Goal: Check status: Check status

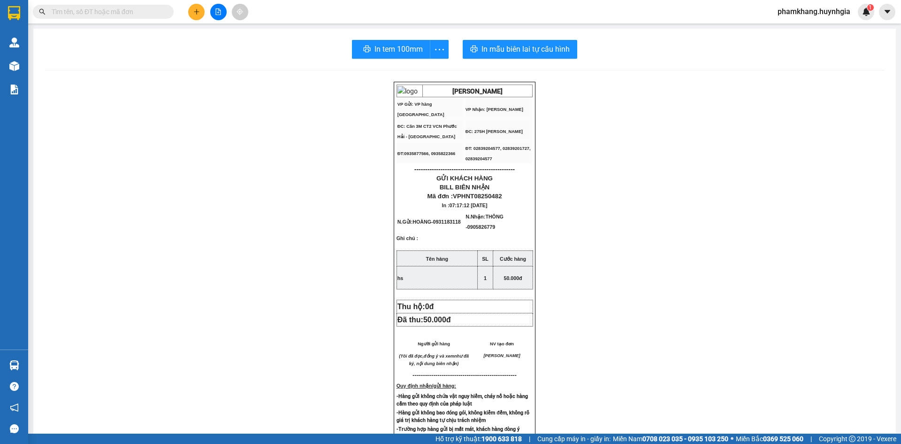
click at [97, 20] on div "Kết quả tìm kiếm ( 0 ) Bộ lọc Gửi 3 ngày gần nhất No Data phamkhang.huynhgia 1" at bounding box center [450, 11] width 901 height 23
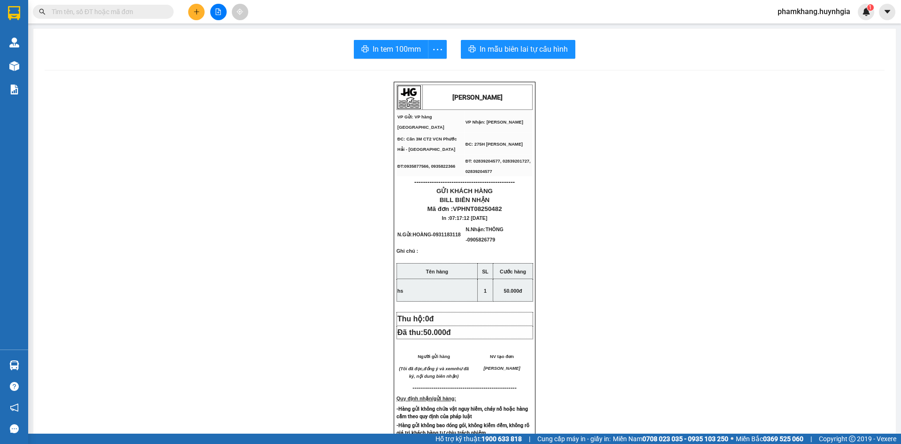
click at [106, 13] on input "text" at bounding box center [107, 12] width 111 height 10
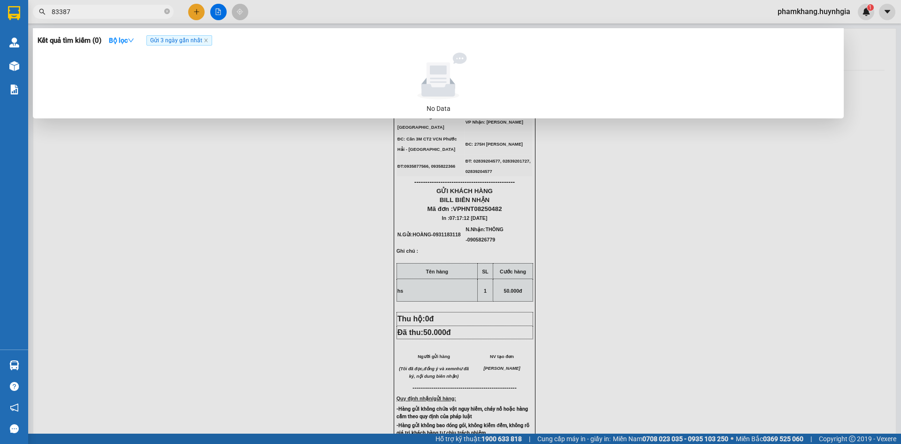
type input "833879"
click at [167, 14] on icon "close-circle" at bounding box center [167, 11] width 6 height 6
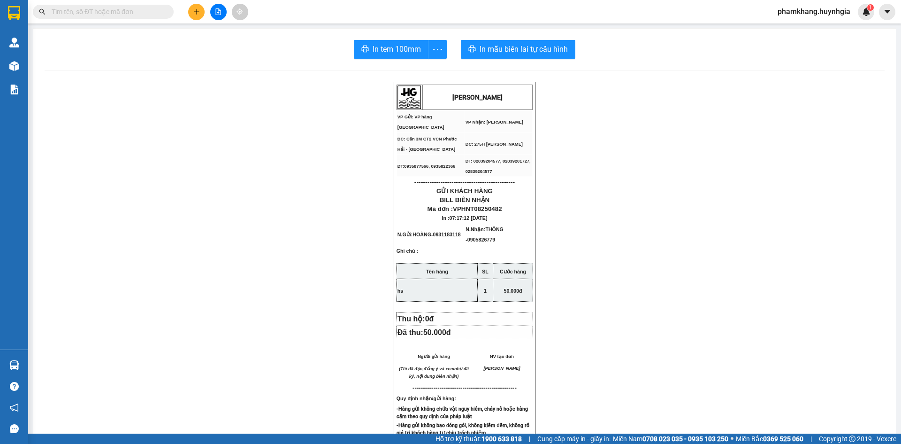
type input "8"
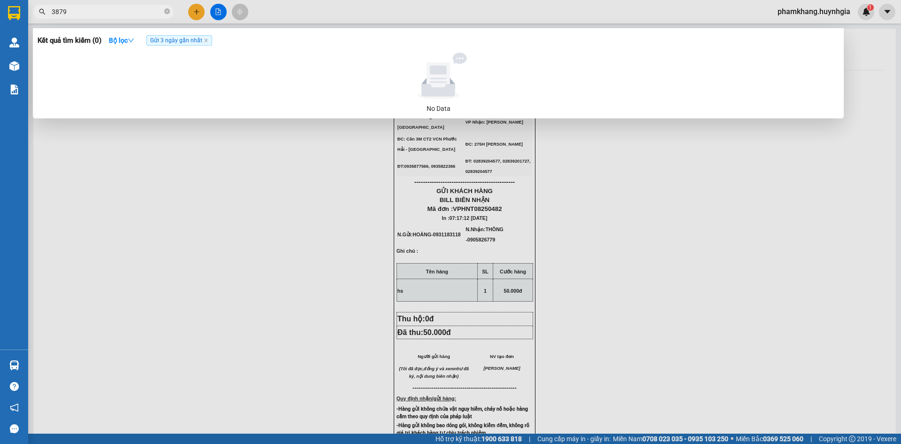
type input "3879"
click at [163, 43] on span "Gửi 3 ngày gần nhất" at bounding box center [179, 40] width 66 height 10
click at [124, 39] on strong "Bộ lọc" at bounding box center [121, 41] width 25 height 8
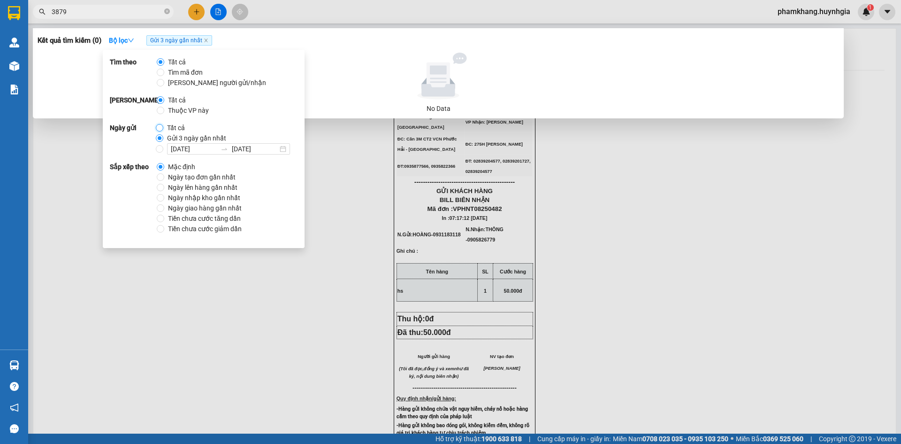
click at [156, 131] on input "Tất cả" at bounding box center [160, 128] width 8 height 8
radio input "true"
radio input "false"
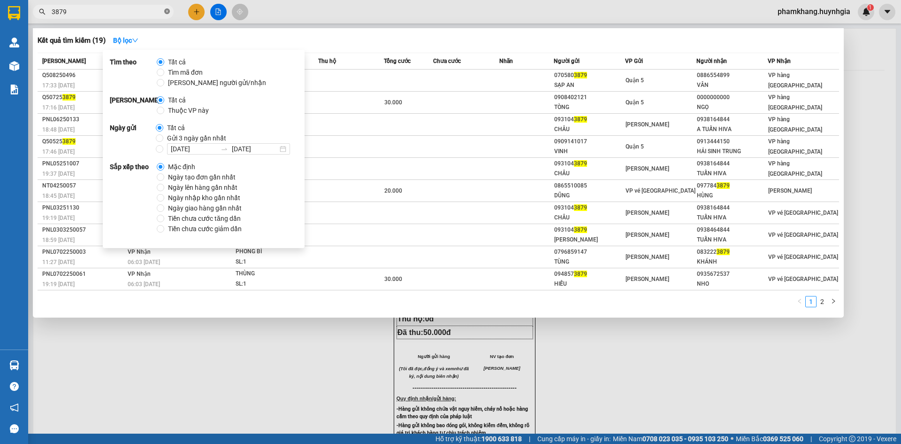
click at [168, 12] on icon "close-circle" at bounding box center [167, 11] width 6 height 6
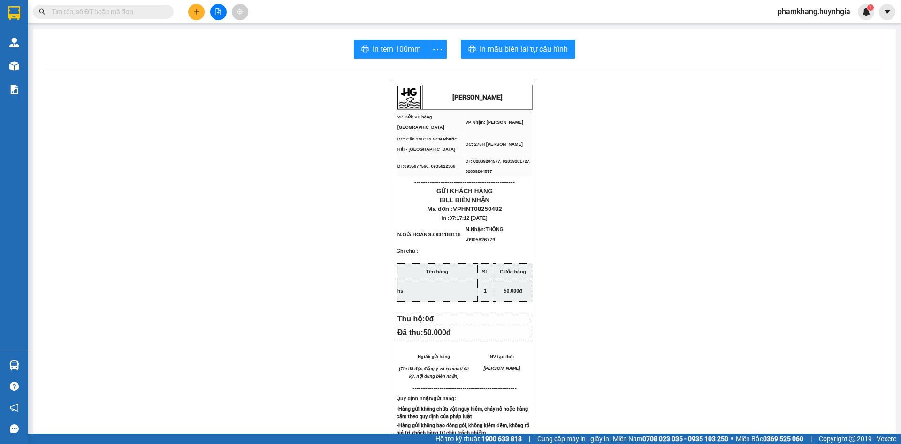
click at [144, 14] on input "text" at bounding box center [107, 12] width 111 height 10
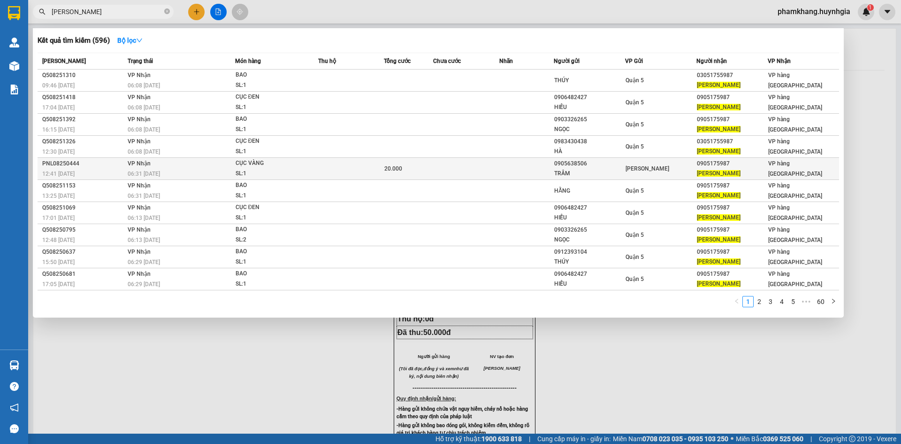
type input "[PERSON_NAME]"
click at [297, 162] on div "CỤC VÀNG" at bounding box center [271, 163] width 70 height 10
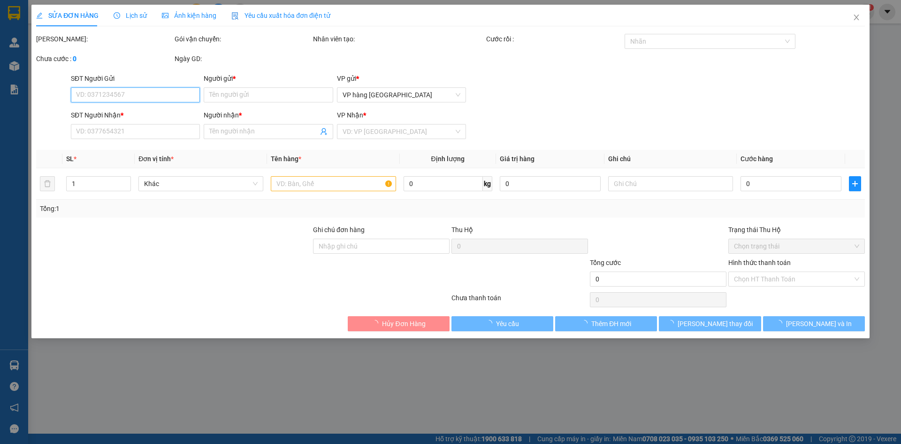
type input "0905638506"
type input "TRÂM"
type input "0905175987"
type input "[PERSON_NAME]"
type input "20.000"
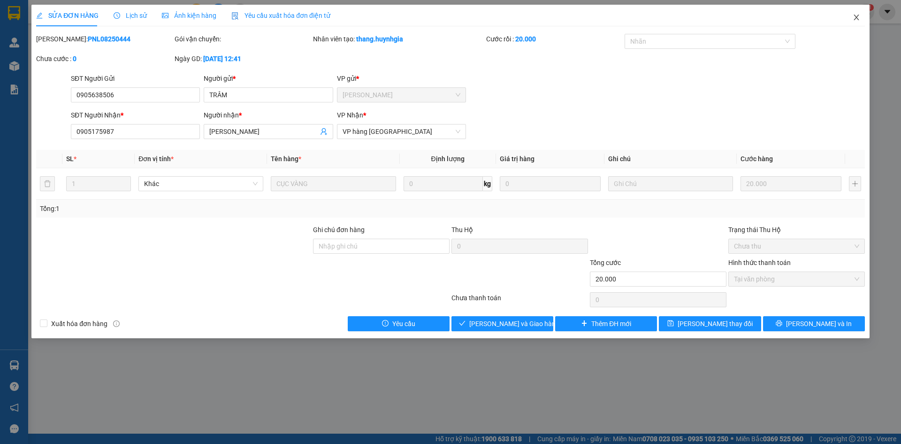
click at [859, 15] on icon "close" at bounding box center [857, 18] width 8 height 8
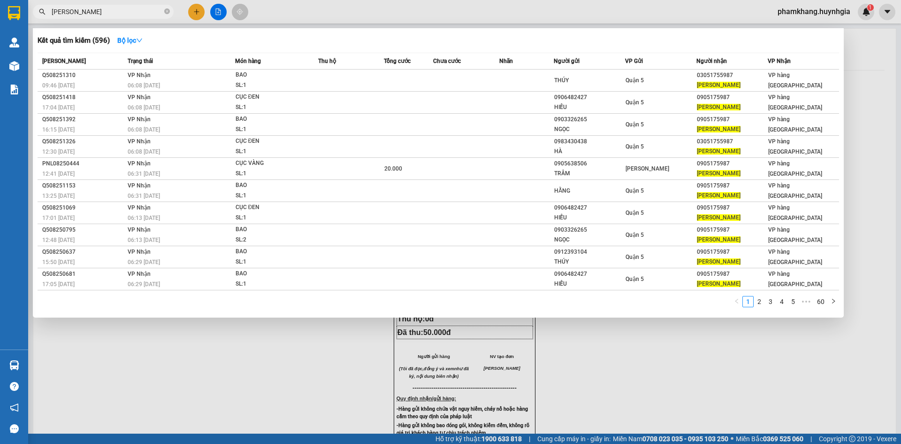
click at [89, 15] on input "[PERSON_NAME]" at bounding box center [107, 12] width 111 height 10
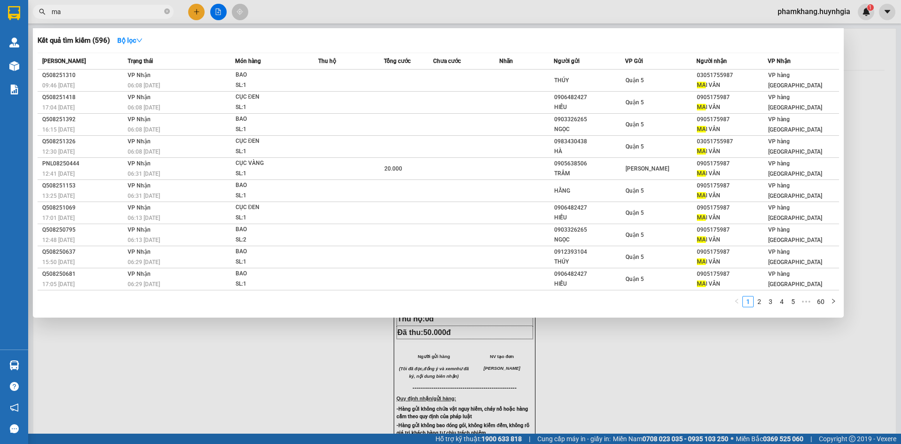
type input "m"
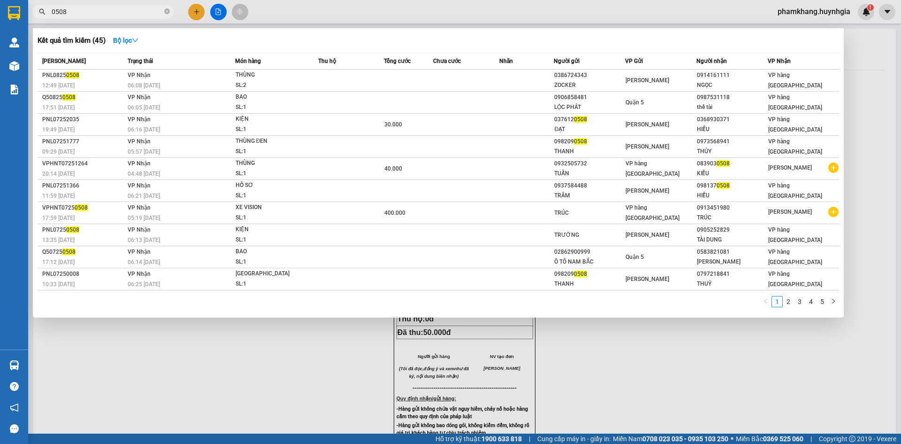
click at [89, 15] on input "0508" at bounding box center [107, 12] width 111 height 10
type input "0"
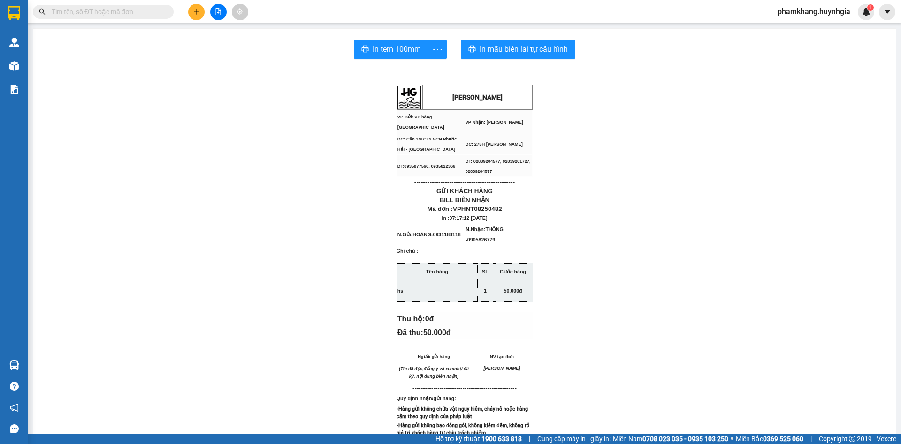
click at [89, 15] on input "text" at bounding box center [107, 12] width 111 height 10
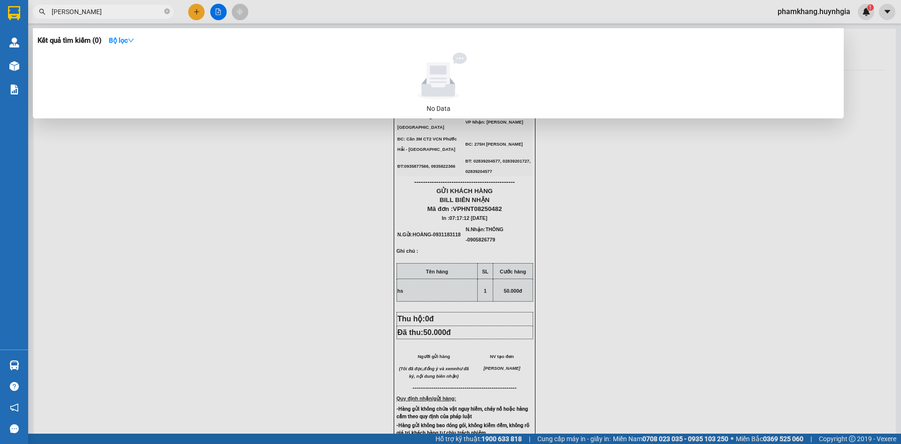
click at [116, 12] on input "[PERSON_NAME]" at bounding box center [107, 12] width 111 height 10
type input "TRAN NHAT L"
click at [134, 42] on icon "down" at bounding box center [131, 40] width 7 height 7
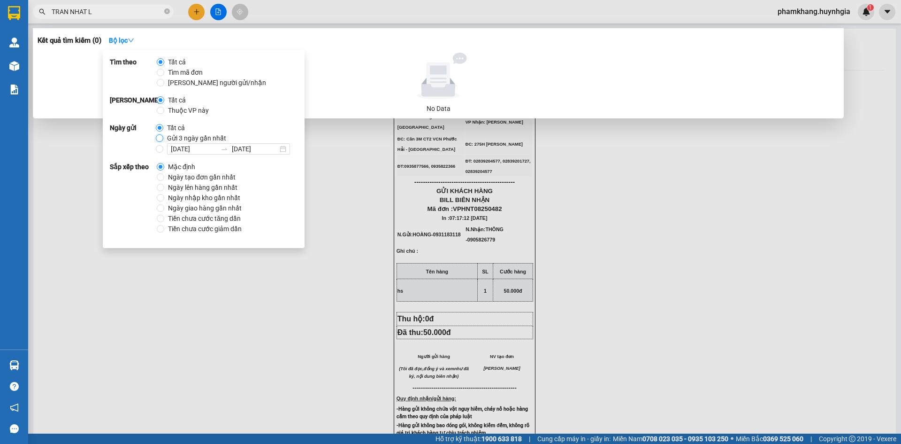
click at [161, 140] on input "Gửi 3 ngày gần nhất" at bounding box center [160, 138] width 8 height 8
radio input "true"
radio input "false"
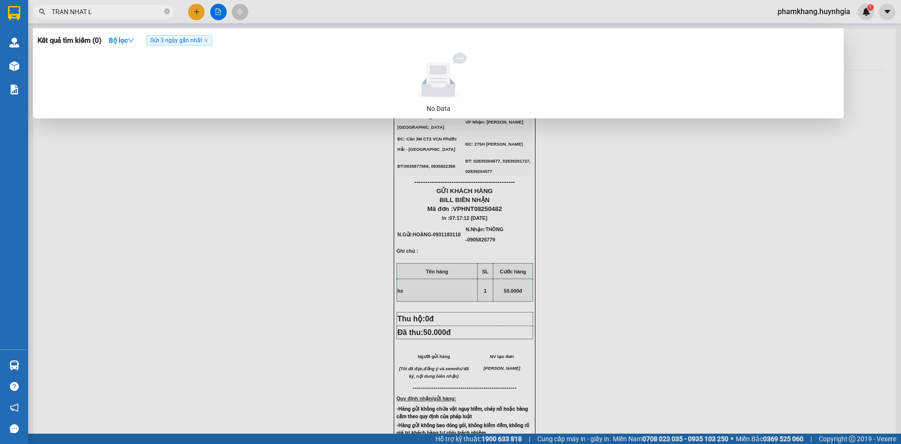
click at [109, 7] on input "TRAN NHAT L" at bounding box center [107, 12] width 111 height 10
type input "T"
type input "0508"
